Goal: Task Accomplishment & Management: Use online tool/utility

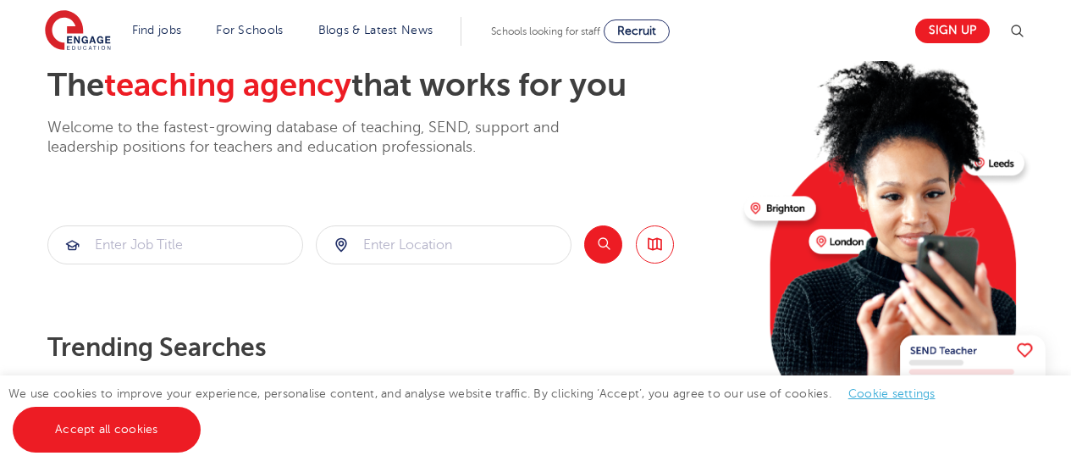
scroll to position [85, 0]
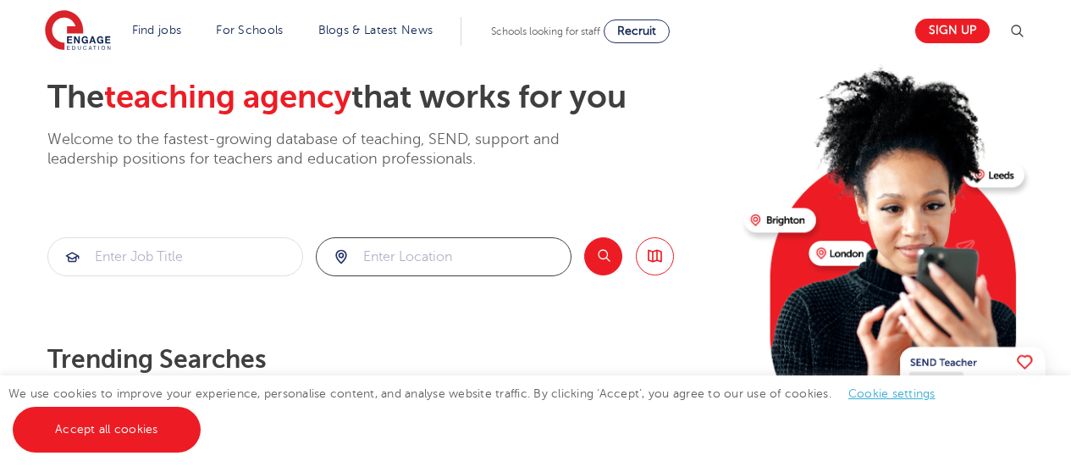
drag, startPoint x: 472, startPoint y: 248, endPoint x: 476, endPoint y: 260, distance: 12.6
click at [473, 253] on input "search" at bounding box center [444, 256] width 254 height 37
type input "r"
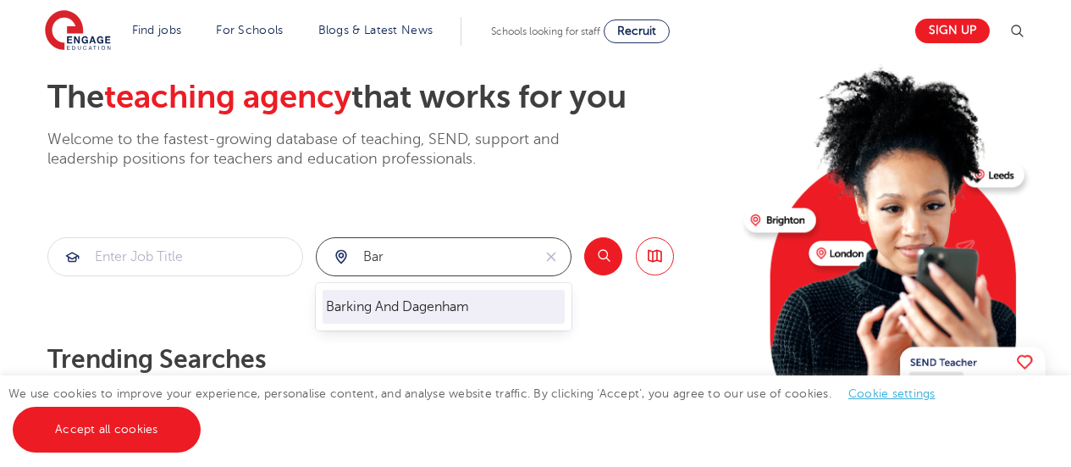
click at [442, 296] on li "Barking And Dagenham" at bounding box center [444, 307] width 242 height 34
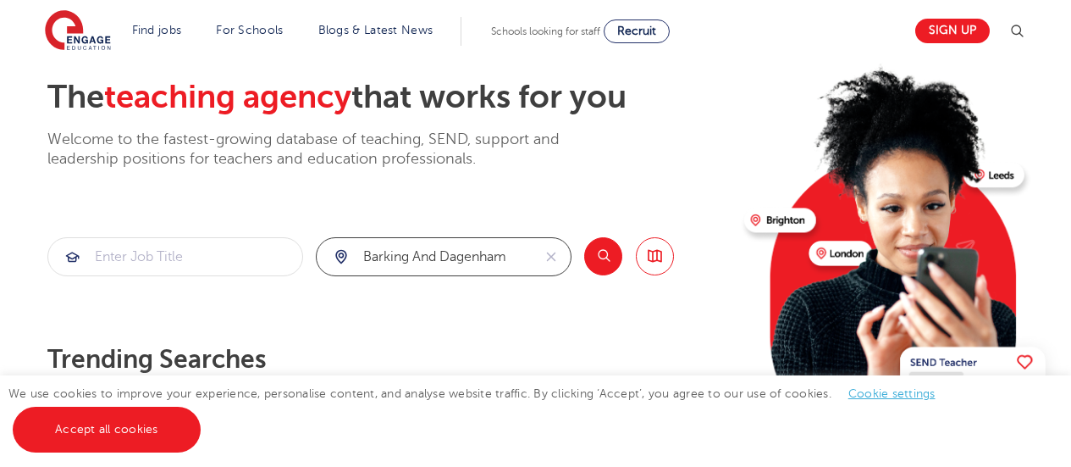
type input "Barking And Dagenham"
click button "Submit" at bounding box center [0, 0] width 0 height 0
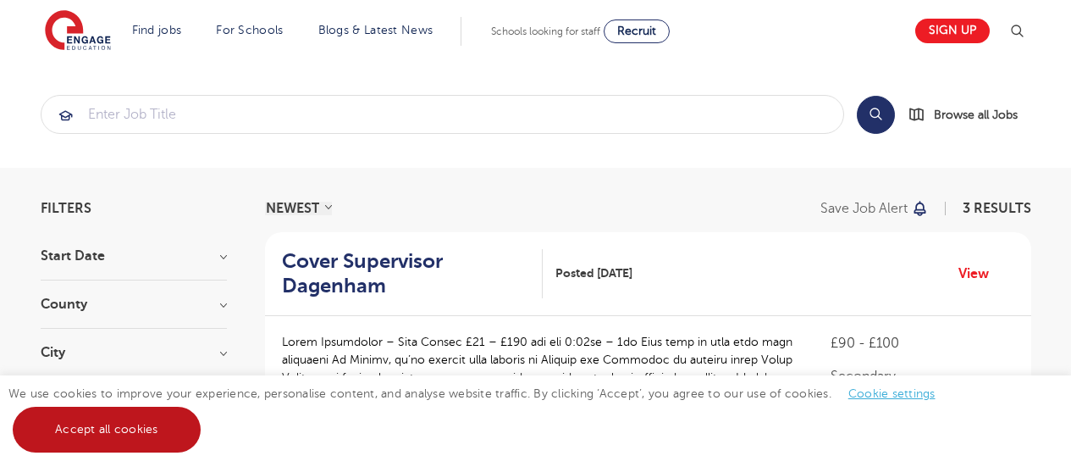
click at [163, 434] on link "Accept all cookies" at bounding box center [107, 429] width 188 height 46
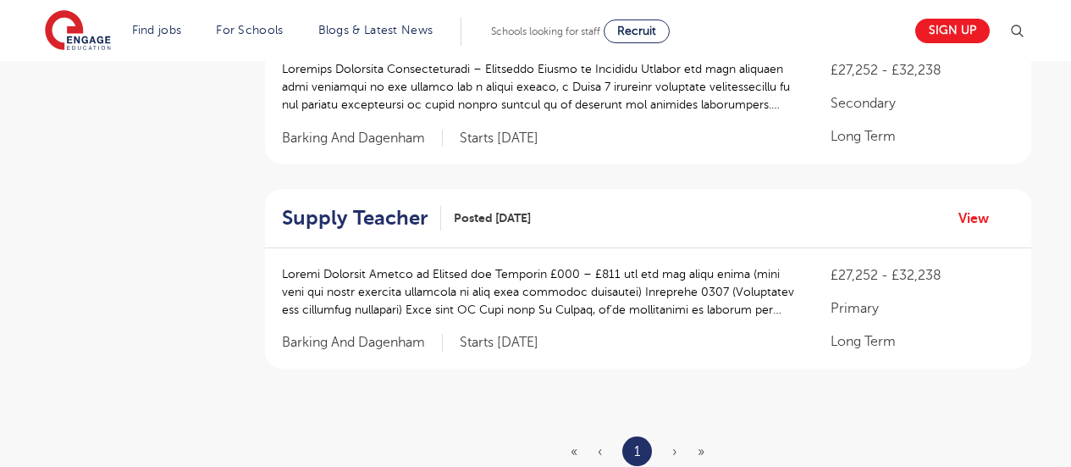
scroll to position [508, 0]
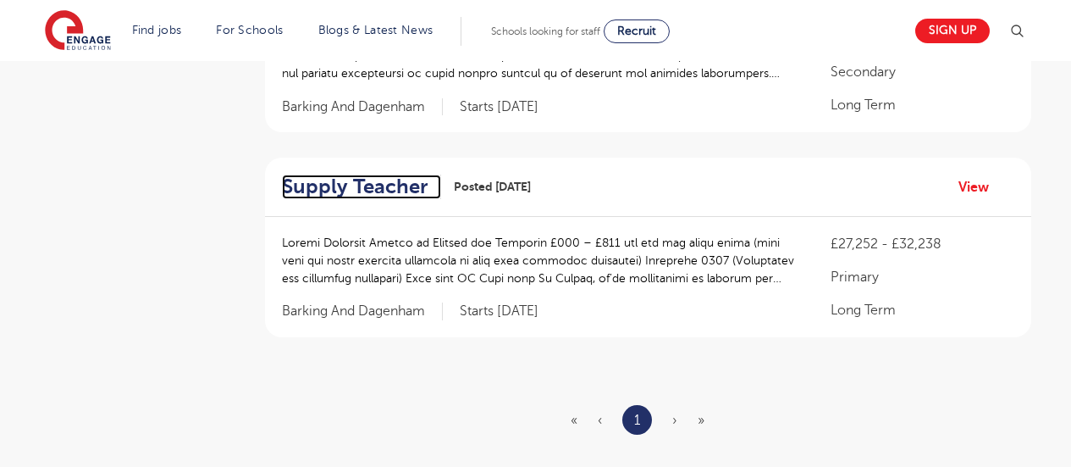
click at [340, 181] on h2 "Supply Teacher" at bounding box center [355, 186] width 146 height 25
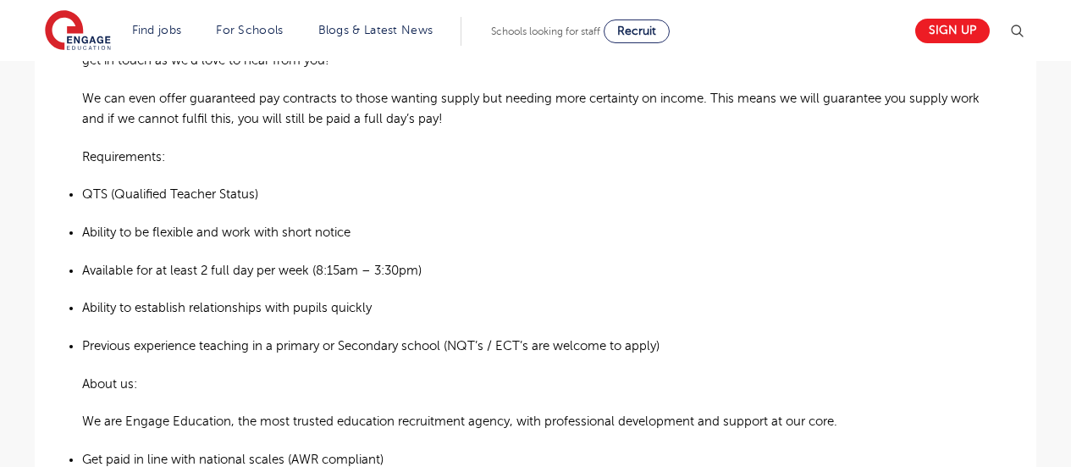
scroll to position [931, 0]
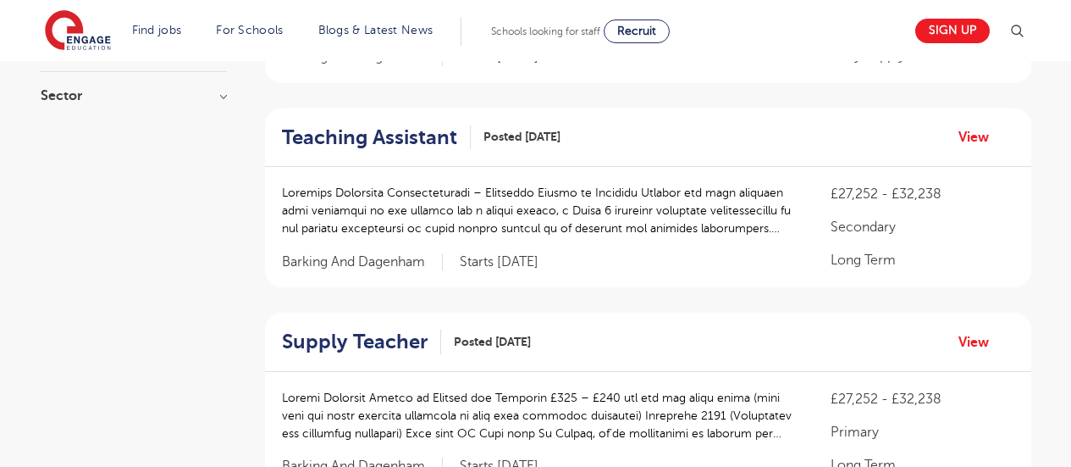
scroll to position [339, 0]
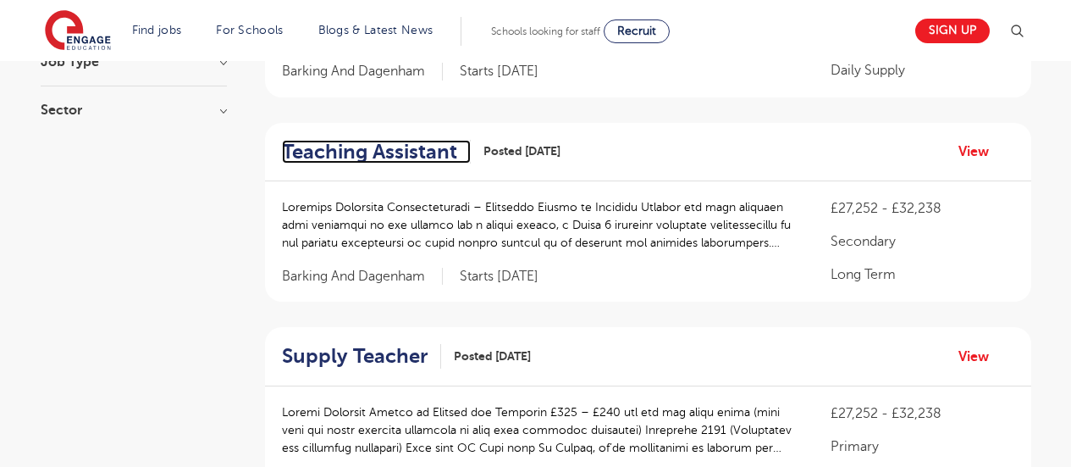
click at [360, 147] on h2 "Teaching Assistant" at bounding box center [369, 152] width 175 height 25
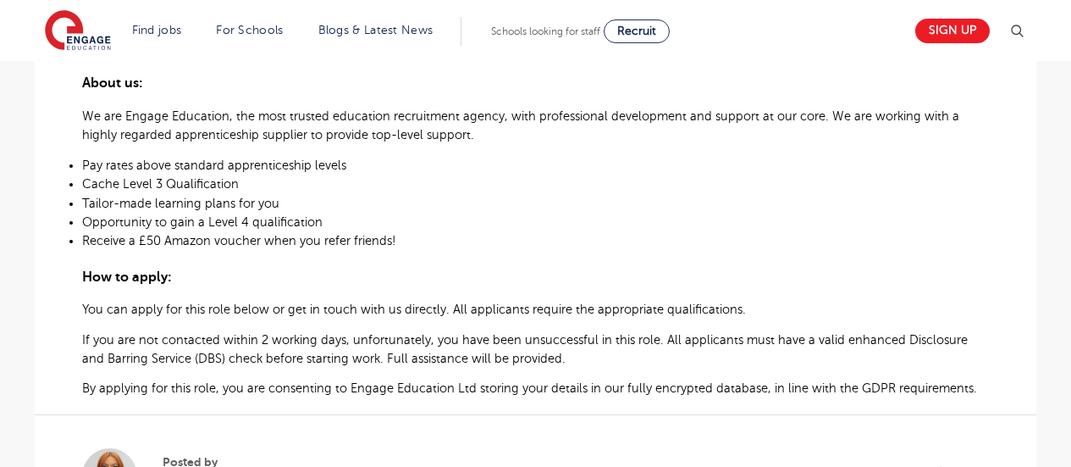
scroll to position [1016, 0]
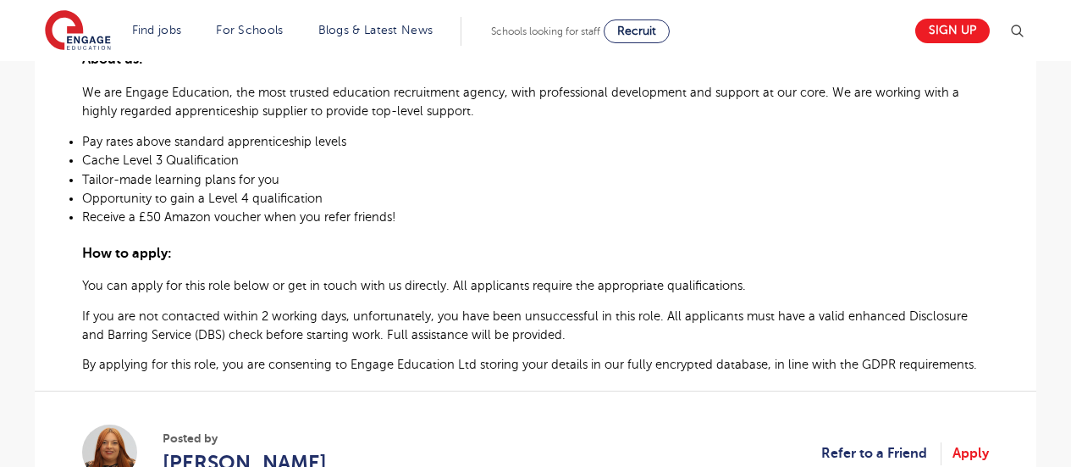
click at [522, 190] on p "Opportunity to gain a Level 4 qualification" at bounding box center [535, 198] width 907 height 17
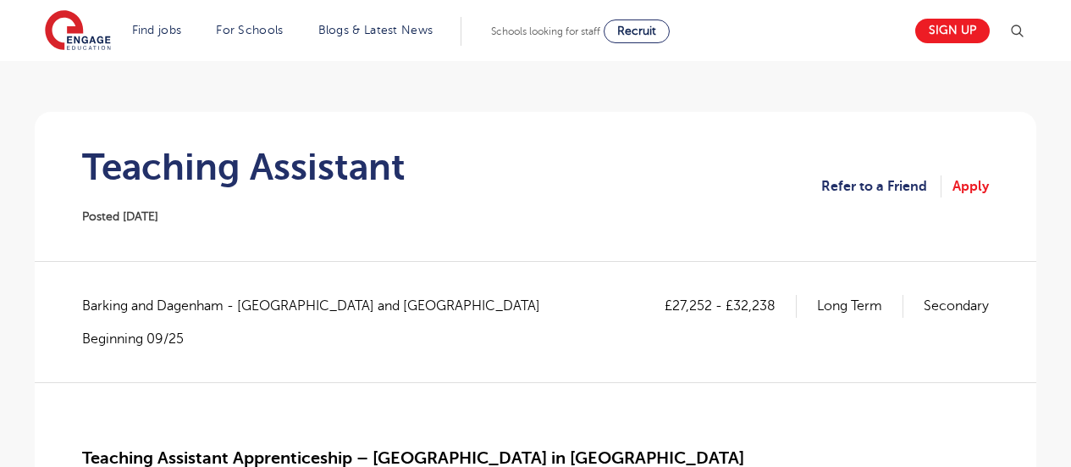
scroll to position [169, 0]
